Goal: Transaction & Acquisition: Purchase product/service

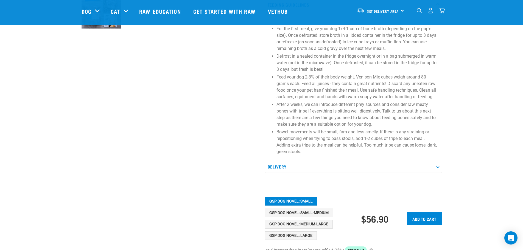
scroll to position [302, 0]
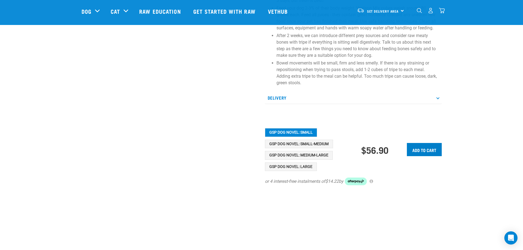
click at [424, 149] on input "Add to cart" at bounding box center [424, 149] width 35 height 13
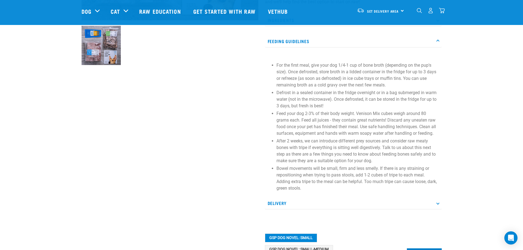
scroll to position [192, 0]
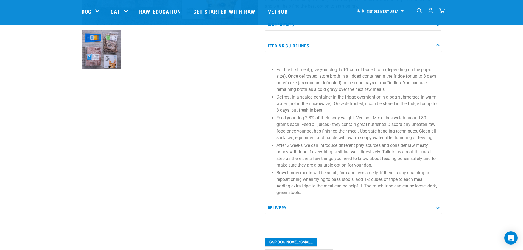
click at [430, 13] on img "dropdown navigation" at bounding box center [431, 11] width 6 height 6
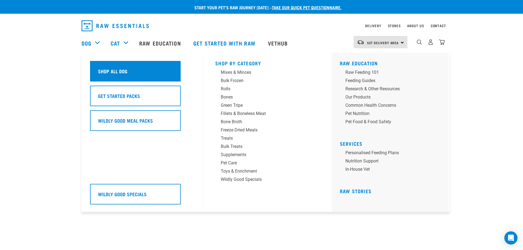
click at [119, 70] on h5 "Shop All Dog" at bounding box center [112, 71] width 29 height 7
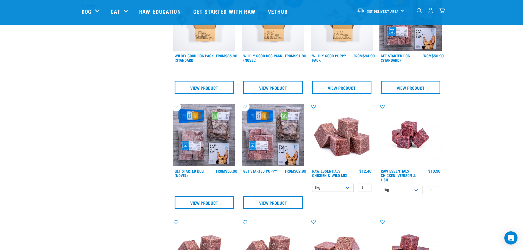
scroll to position [192, 0]
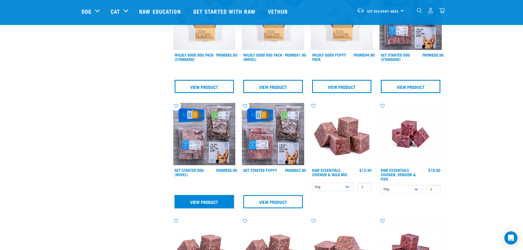
click at [201, 201] on link "View Product" at bounding box center [205, 201] width 60 height 13
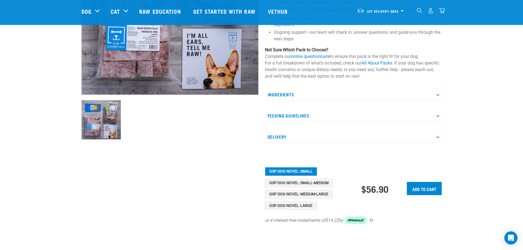
scroll to position [137, 0]
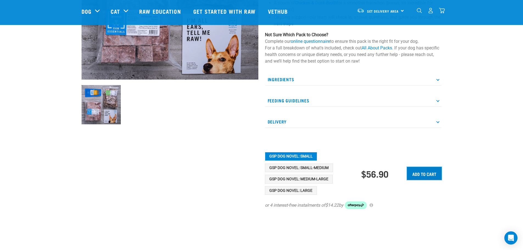
click at [424, 175] on input "Add to cart" at bounding box center [424, 173] width 35 height 13
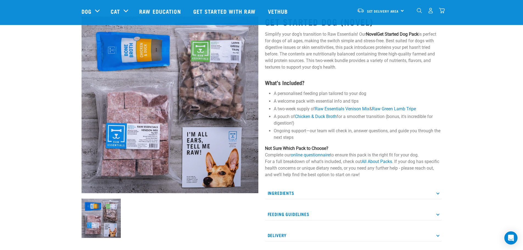
scroll to position [0, 0]
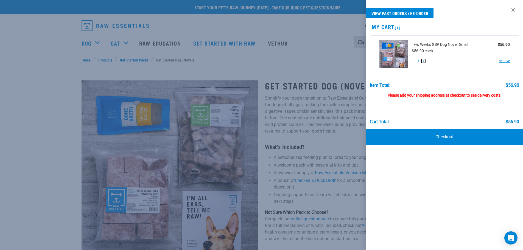
click at [424, 62] on button "+" at bounding box center [423, 61] width 4 height 4
click at [449, 137] on link "Checkout" at bounding box center [444, 137] width 157 height 16
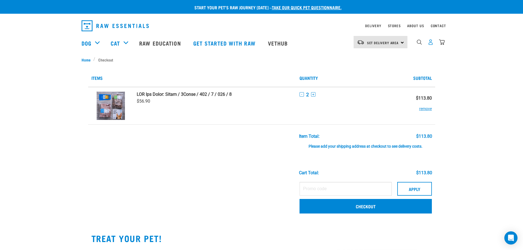
click at [432, 42] on img "dropdown navigation" at bounding box center [431, 42] width 6 height 6
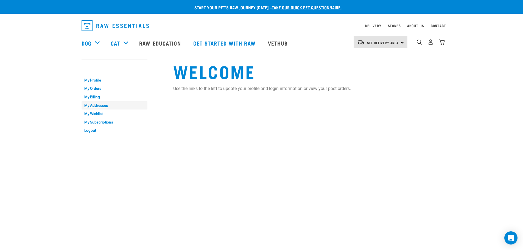
click at [90, 104] on link "My Addresses" at bounding box center [115, 105] width 66 height 9
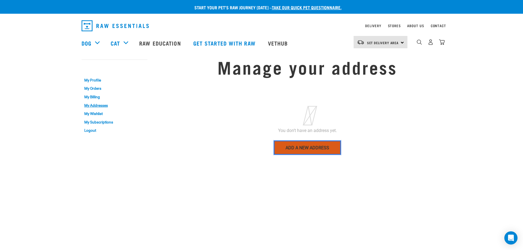
click at [311, 148] on link "Add a new address" at bounding box center [307, 148] width 67 height 14
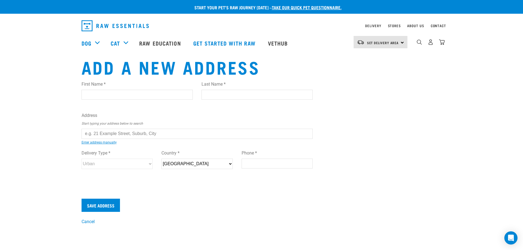
click at [108, 96] on input "First Name *" at bounding box center [137, 95] width 111 height 10
type input "[PERSON_NAME]"
type input "Keast"
type input "48 Rawhiti Street, Stokes Valley"
type input "Lower Hutt"
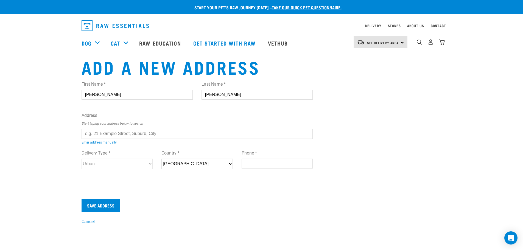
type input "5019"
type input "0212723967"
click at [96, 132] on input "text" at bounding box center [198, 134] width 232 height 10
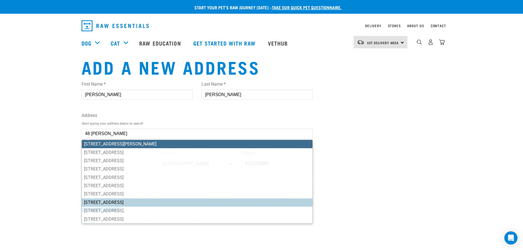
scroll to position [27, 0]
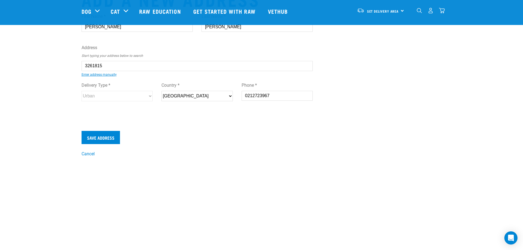
click at [88, 70] on li "48 Rawhiti Street, Stokes Valley, Lower Hutt 5019" at bounding box center [88, 70] width 0 height 0
type input "48 Rawhiti Street, Stokes Valley, Lower Hutt 5019"
type input "48 Rawhiti Street"
type input "Stokes Valley"
type input "Wellington"
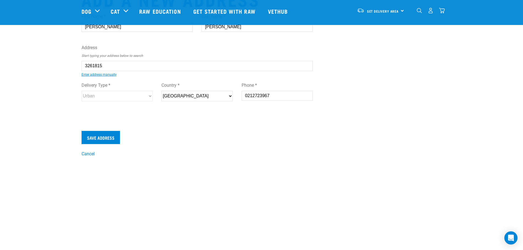
select select "WGN"
select select "Urban"
type input "48 Rawhiti Street, Stokes Valley, Lower Hutt 5019"
click at [105, 137] on input "Save Address" at bounding box center [101, 137] width 38 height 13
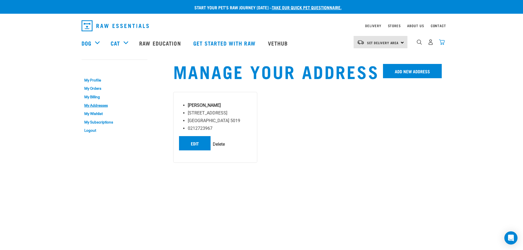
click at [443, 44] on img "dropdown navigation" at bounding box center [442, 42] width 6 height 6
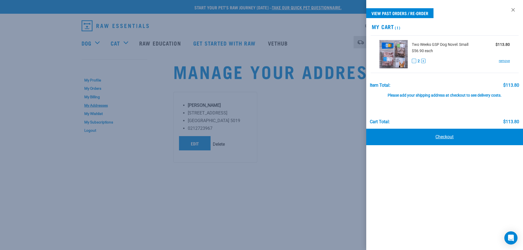
click at [439, 136] on link "Checkout" at bounding box center [444, 137] width 157 height 16
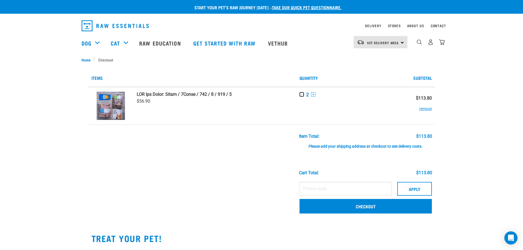
click at [302, 95] on button "-" at bounding box center [302, 94] width 4 height 4
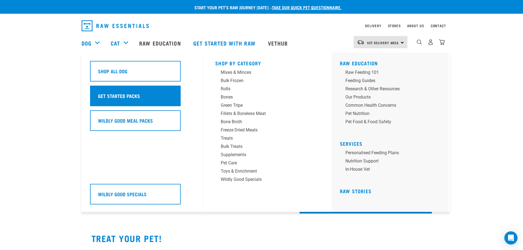
click at [110, 93] on h5 "Get Started Packs" at bounding box center [119, 95] width 42 height 7
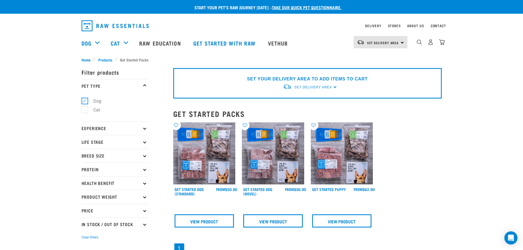
click at [144, 142] on icon at bounding box center [144, 141] width 3 height 3
click at [146, 128] on icon at bounding box center [144, 128] width 3 height 3
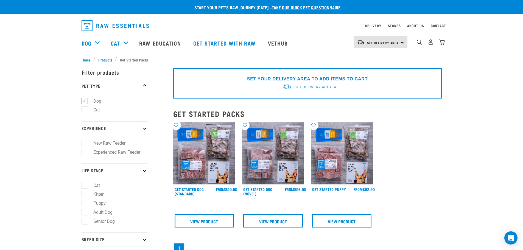
click at [85, 144] on label "New Raw Feeder" at bounding box center [106, 143] width 43 height 7
click at [84, 144] on input "New Raw Feeder" at bounding box center [84, 143] width 4 height 4
checkbox input "true"
click at [102, 59] on span "Products" at bounding box center [105, 60] width 14 height 6
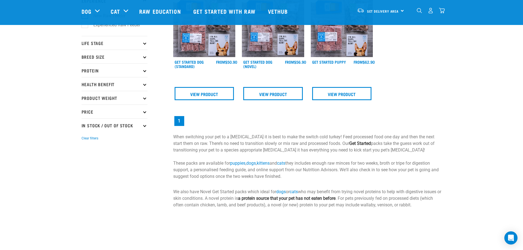
scroll to position [110, 0]
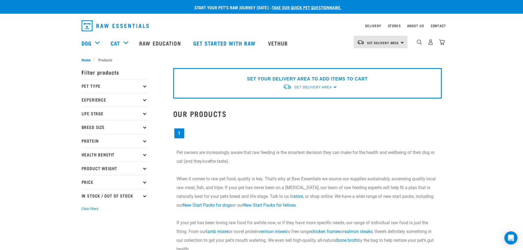
click at [144, 100] on icon at bounding box center [144, 99] width 3 height 3
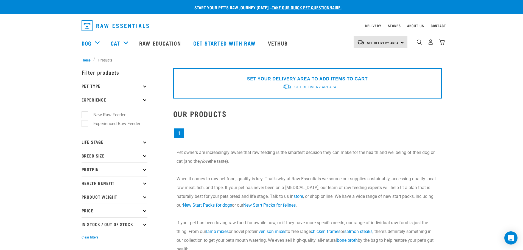
click at [85, 114] on label "New Raw Feeder" at bounding box center [106, 115] width 43 height 7
click at [85, 114] on input "New Raw Feeder" at bounding box center [84, 114] width 4 height 4
checkbox input "true"
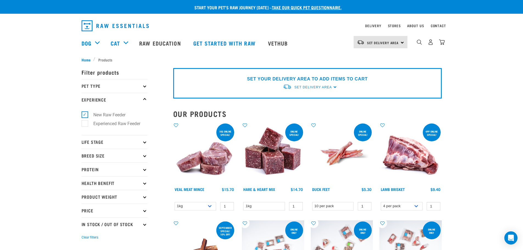
click at [85, 115] on label "New Raw Feeder" at bounding box center [106, 115] width 43 height 7
click at [85, 115] on input "New Raw Feeder" at bounding box center [84, 114] width 4 height 4
checkbox input "false"
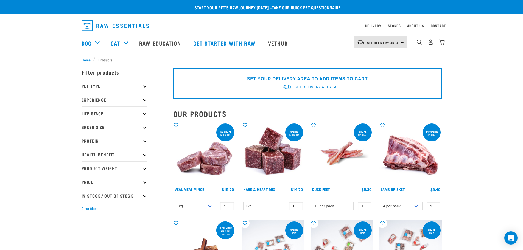
click at [145, 86] on icon at bounding box center [144, 86] width 3 height 3
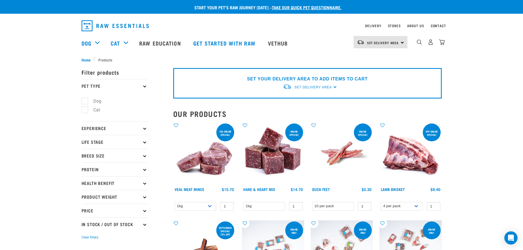
click at [85, 100] on label "Dog" at bounding box center [94, 101] width 19 height 7
click at [84, 100] on input "Dog" at bounding box center [84, 100] width 4 height 4
checkbox input "true"
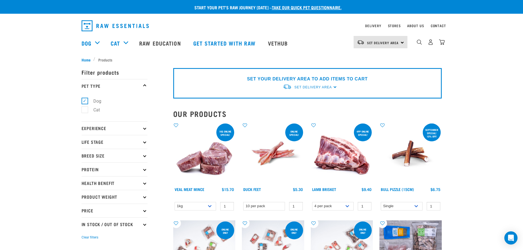
click at [143, 143] on p "Life Stage" at bounding box center [115, 142] width 66 height 14
click at [87, 184] on label "Adult Dog" at bounding box center [100, 183] width 30 height 7
click at [85, 184] on input "Adult Dog" at bounding box center [84, 183] width 4 height 4
checkbox input "true"
click at [144, 212] on p "Breed Size" at bounding box center [115, 211] width 66 height 14
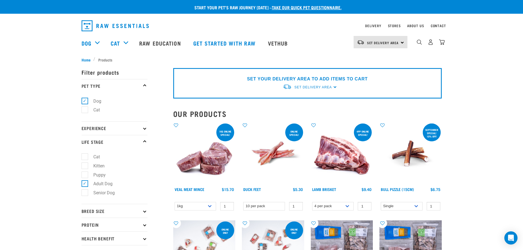
click at [143, 212] on p "Breed Size" at bounding box center [115, 211] width 66 height 14
click at [86, 226] on label "Small Dogs" at bounding box center [102, 226] width 34 height 7
click at [85, 226] on input "Small Dogs" at bounding box center [84, 225] width 4 height 4
checkbox input "true"
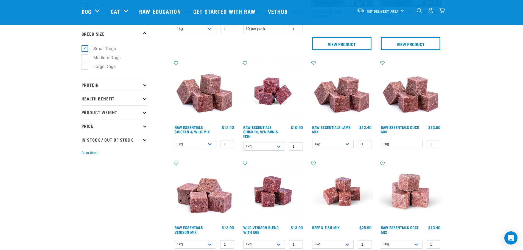
scroll to position [137, 0]
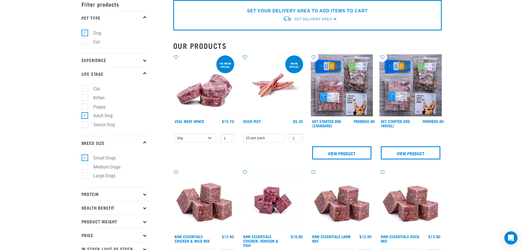
scroll to position [0, 0]
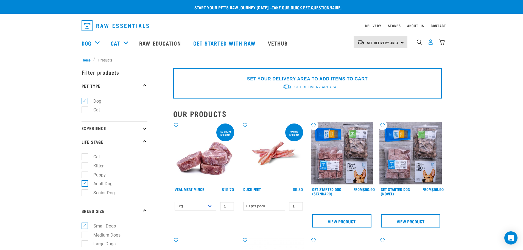
click at [431, 44] on img "dropdown navigation" at bounding box center [431, 42] width 6 height 6
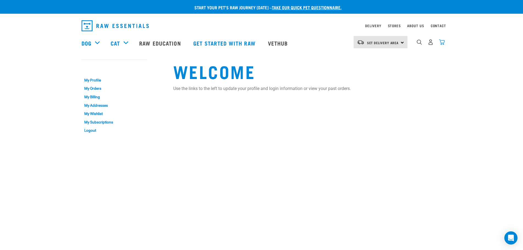
click at [444, 43] on img "dropdown navigation" at bounding box center [442, 42] width 6 height 6
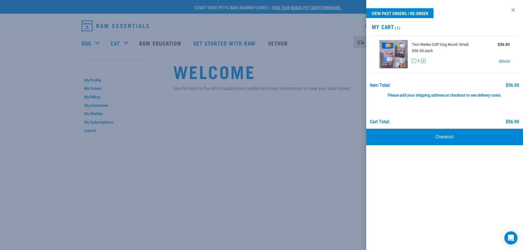
click at [282, 134] on div at bounding box center [261, 125] width 523 height 250
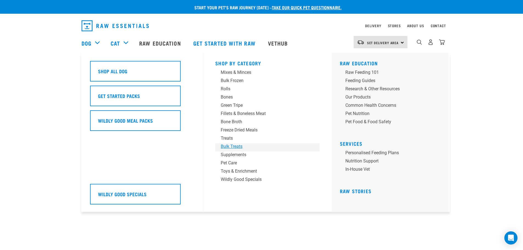
click at [232, 147] on div "Bulk Treats" at bounding box center [264, 146] width 86 height 7
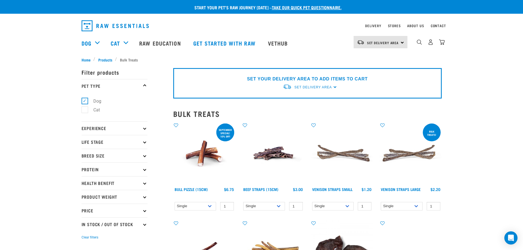
click at [146, 155] on p "Breed Size" at bounding box center [115, 156] width 66 height 14
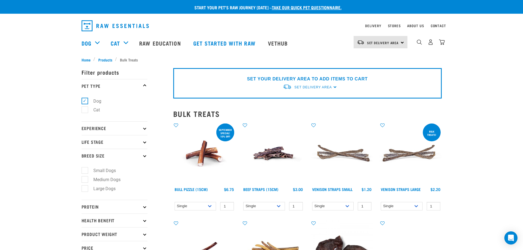
click at [85, 170] on label "Small Dogs" at bounding box center [102, 170] width 34 height 7
click at [85, 170] on input "Small Dogs" at bounding box center [84, 170] width 4 height 4
checkbox input "true"
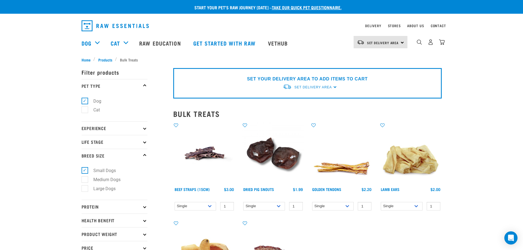
click at [86, 171] on label "Small Dogs" at bounding box center [102, 170] width 34 height 7
click at [85, 171] on input "Small Dogs" at bounding box center [84, 170] width 4 height 4
checkbox input "false"
click at [145, 206] on icon at bounding box center [144, 206] width 3 height 3
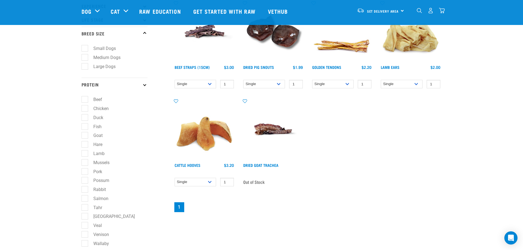
scroll to position [82, 0]
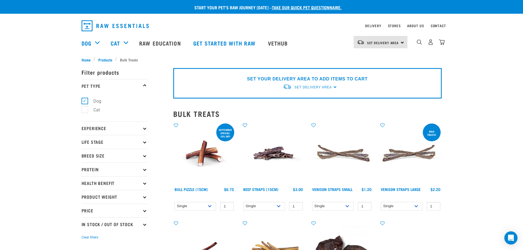
click at [442, 42] on link "dropdown navigation" at bounding box center [442, 43] width 6 height 3
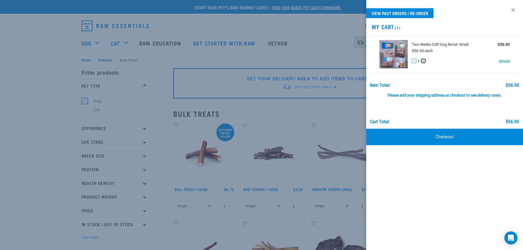
click at [423, 60] on button "+" at bounding box center [423, 61] width 4 height 4
click at [443, 136] on link "Checkout" at bounding box center [444, 137] width 157 height 16
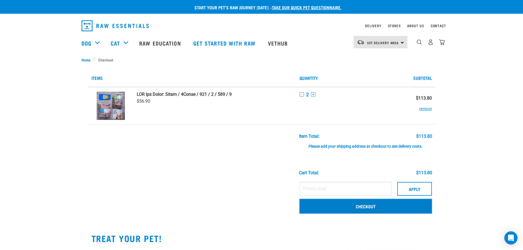
click at [366, 204] on link "Checkout" at bounding box center [366, 206] width 132 height 14
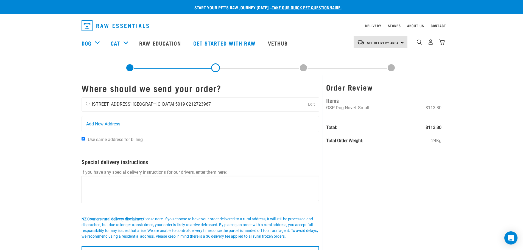
click at [88, 103] on input "radio" at bounding box center [88, 104] width 4 height 4
radio input "true"
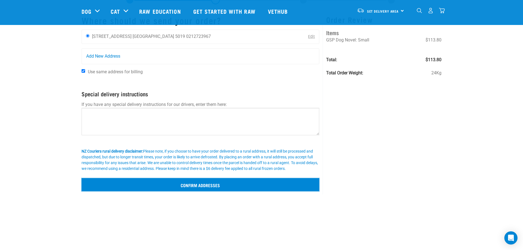
click at [200, 185] on input "Confirm addresses" at bounding box center [201, 184] width 238 height 13
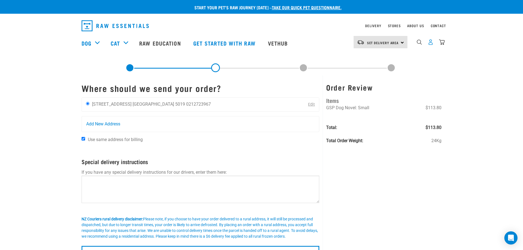
click at [430, 41] on img "dropdown navigation" at bounding box center [431, 42] width 6 height 6
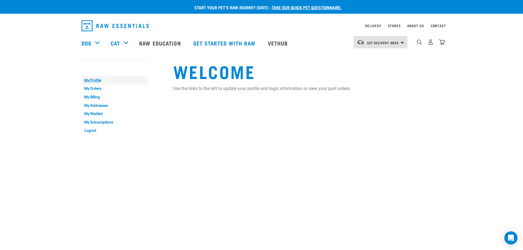
click at [94, 79] on link "My Profile" at bounding box center [115, 80] width 66 height 9
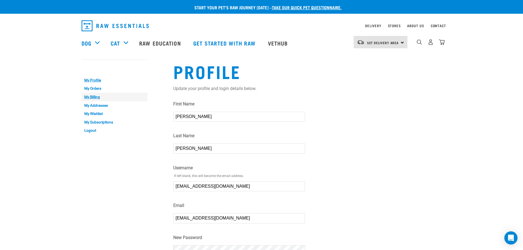
click at [93, 97] on link "My Billing" at bounding box center [115, 97] width 66 height 9
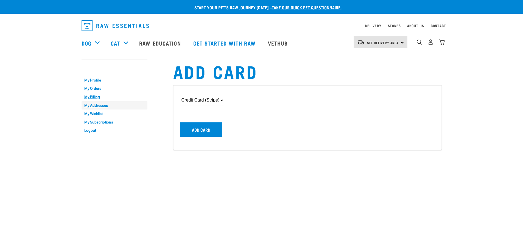
click at [91, 106] on link "My Addresses" at bounding box center [115, 105] width 66 height 9
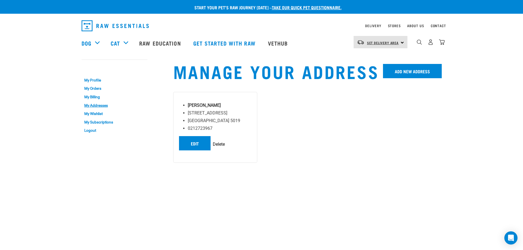
click at [396, 43] on span "Set Delivery Area" at bounding box center [383, 43] width 32 height 2
click at [369, 55] on link "[GEOGRAPHIC_DATA]" at bounding box center [380, 58] width 53 height 12
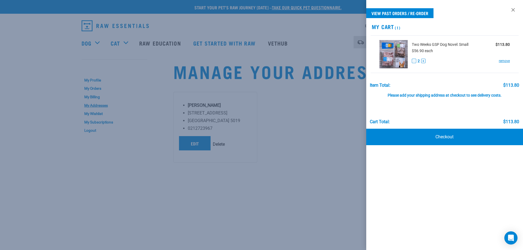
click at [346, 150] on div at bounding box center [261, 125] width 523 height 250
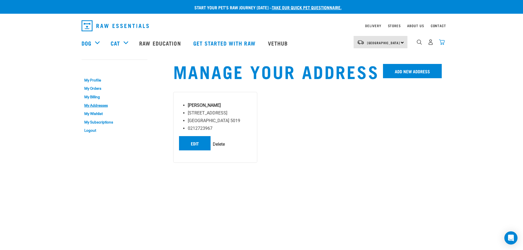
click at [443, 43] on img "dropdown navigation" at bounding box center [442, 42] width 6 height 6
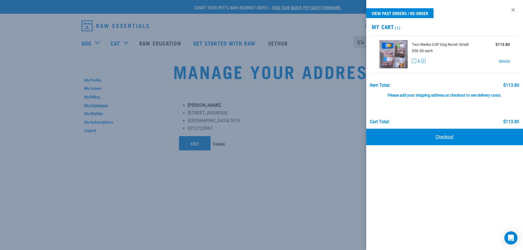
click at [444, 135] on link "Checkout" at bounding box center [444, 137] width 157 height 16
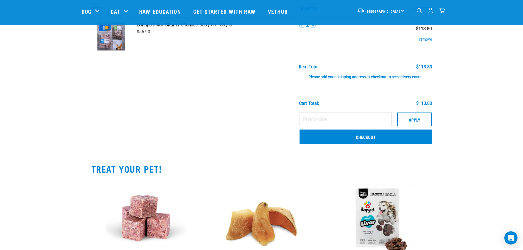
scroll to position [27, 0]
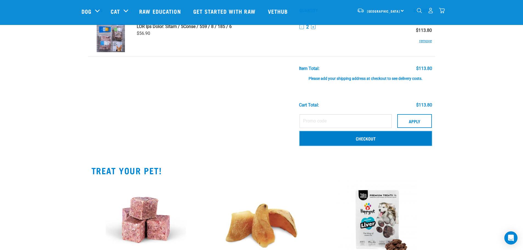
click at [368, 138] on link "Checkout" at bounding box center [366, 138] width 132 height 14
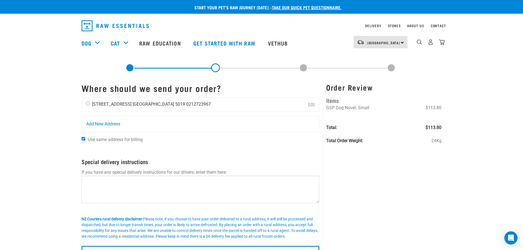
click at [88, 103] on input "radio" at bounding box center [88, 104] width 4 height 4
radio input "true"
click at [313, 104] on link "Edit" at bounding box center [311, 104] width 7 height 5
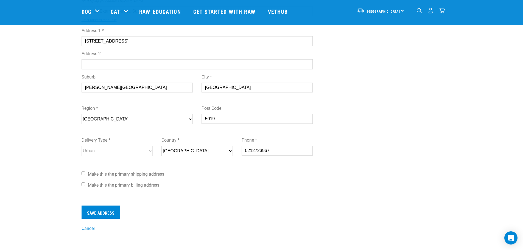
scroll to position [82, 0]
click at [83, 174] on input "Make this the primary shipping address" at bounding box center [84, 173] width 4 height 4
checkbox input "true"
click at [84, 184] on input "Make this the primary billing address" at bounding box center [84, 184] width 4 height 4
checkbox input "true"
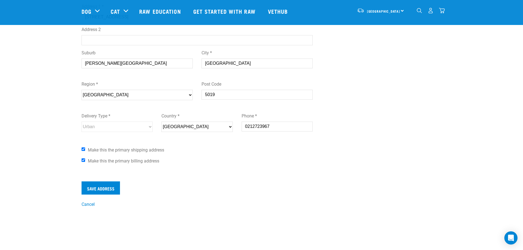
scroll to position [110, 0]
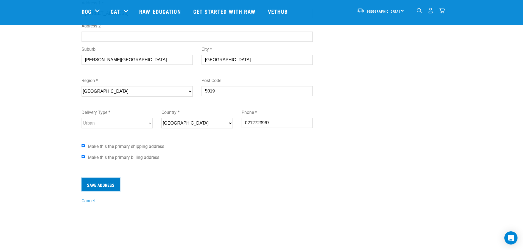
click at [98, 183] on input "Save Address" at bounding box center [101, 184] width 38 height 13
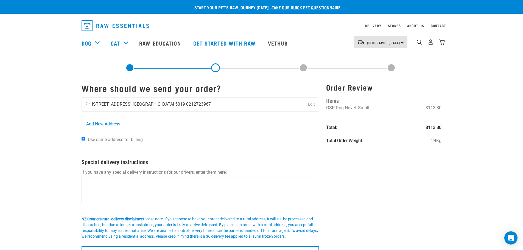
click at [88, 104] on input "radio" at bounding box center [88, 104] width 4 height 4
radio input "true"
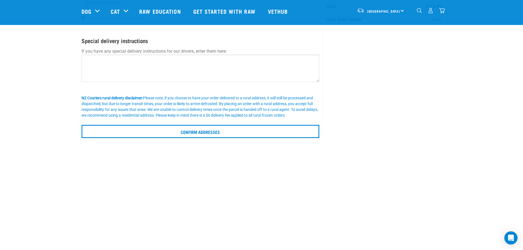
scroll to position [82, 0]
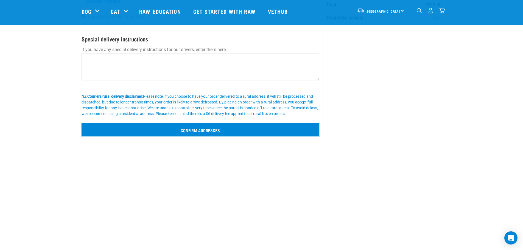
click at [192, 128] on input "Confirm addresses" at bounding box center [201, 129] width 238 height 13
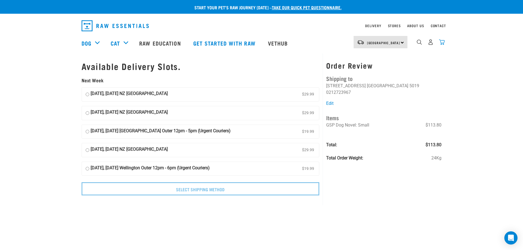
click at [442, 42] on img "dropdown navigation" at bounding box center [442, 42] width 6 height 6
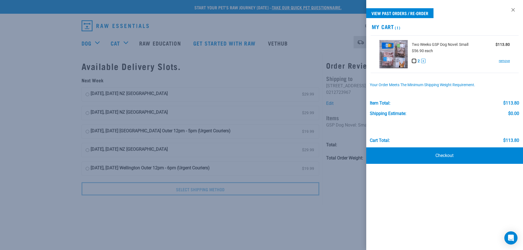
click at [415, 60] on button "-" at bounding box center [414, 61] width 4 height 4
click at [439, 154] on link "Checkout" at bounding box center [444, 156] width 157 height 16
click at [441, 154] on link "Checkout" at bounding box center [444, 156] width 157 height 16
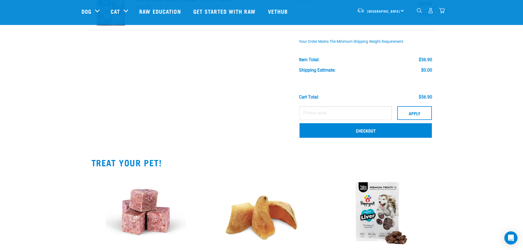
scroll to position [55, 0]
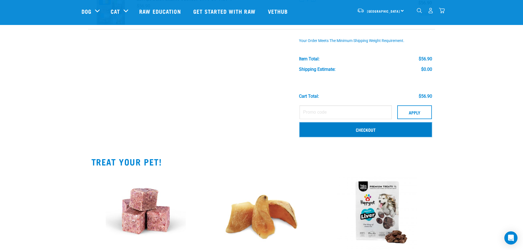
click at [366, 130] on link "Checkout" at bounding box center [366, 130] width 132 height 14
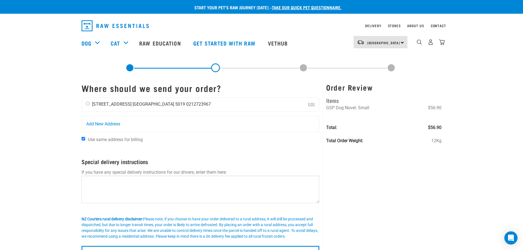
click at [88, 104] on input "radio" at bounding box center [88, 104] width 4 height 4
radio input "true"
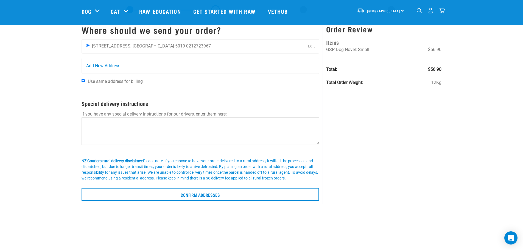
scroll to position [27, 0]
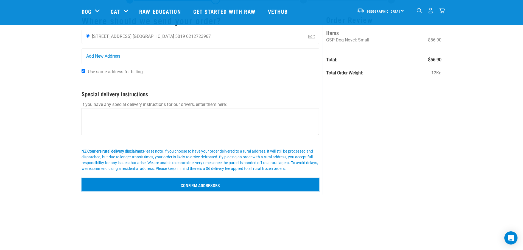
click at [197, 183] on input "Confirm addresses" at bounding box center [201, 184] width 238 height 13
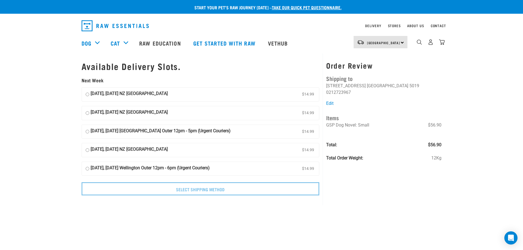
click at [87, 94] on input "09 September, Tuesday NZ Couriers North Island $14.99" at bounding box center [88, 94] width 4 height 8
radio input "true"
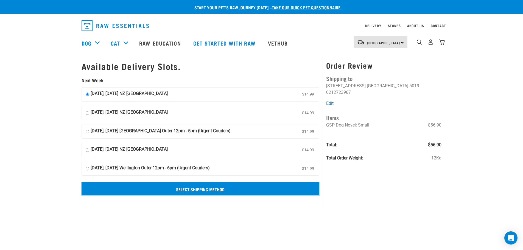
click at [201, 188] on input "Select Shipping Method" at bounding box center [201, 188] width 238 height 13
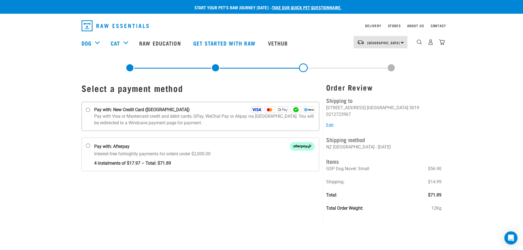
click at [87, 110] on input "Pay with: New Credit Card ([GEOGRAPHIC_DATA])" at bounding box center [88, 110] width 4 height 4
radio input "true"
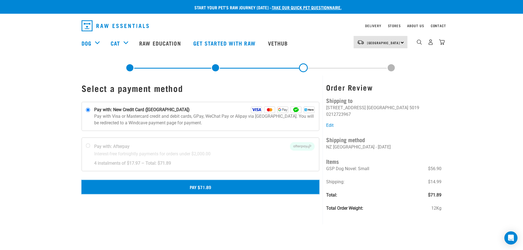
click at [203, 186] on button "Pay $71.89" at bounding box center [201, 187] width 238 height 14
